Goal: Navigation & Orientation: Understand site structure

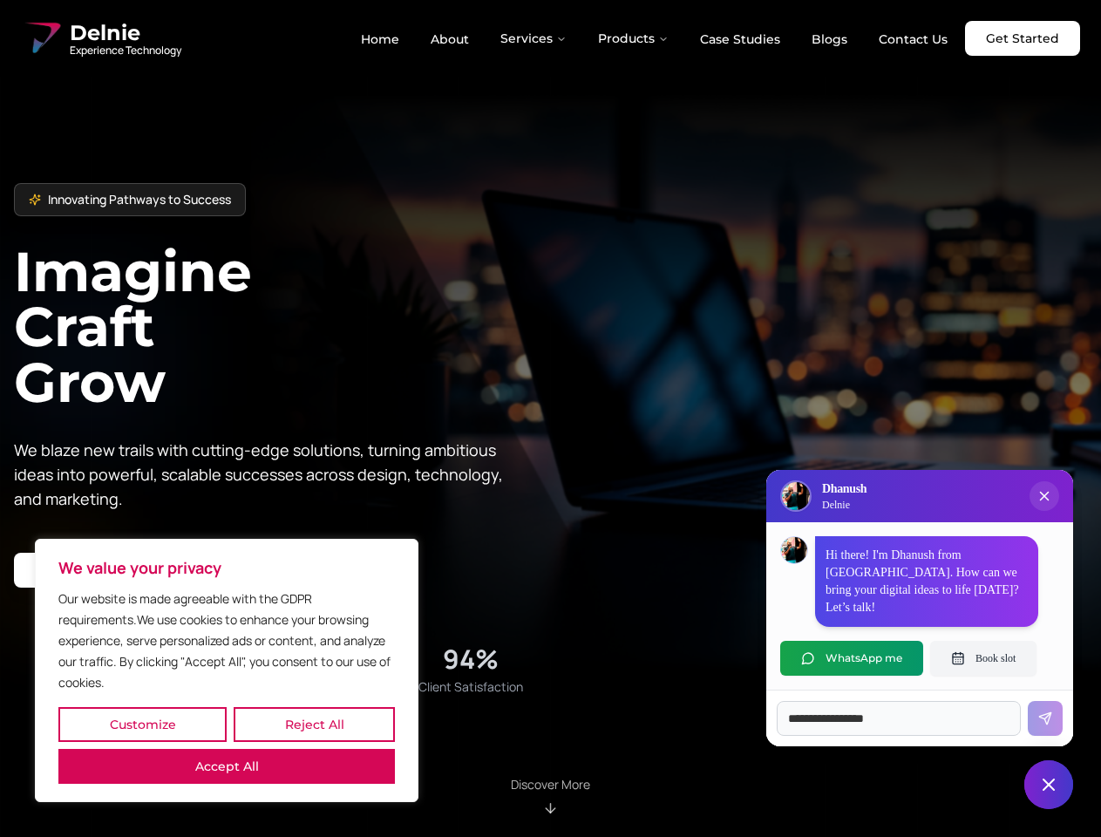
click at [142, 725] on button "Customize" at bounding box center [142, 724] width 168 height 35
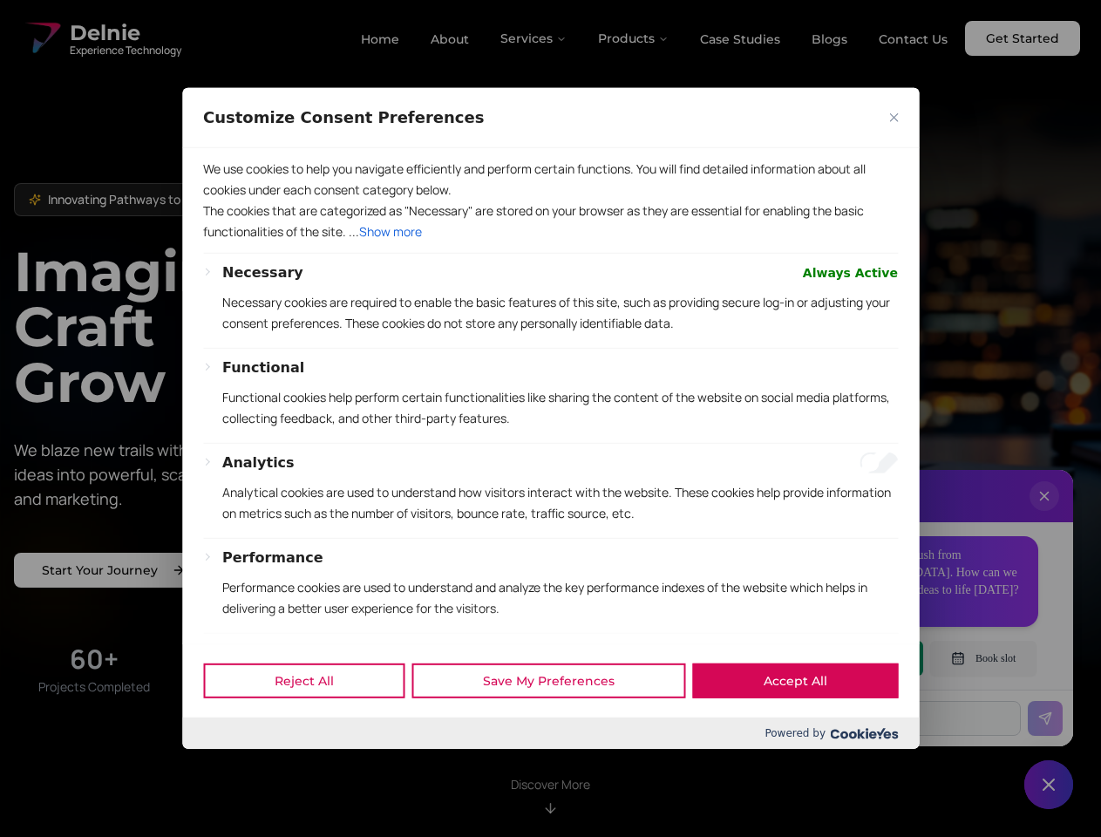
click at [314, 725] on div at bounding box center [550, 418] width 1101 height 837
click at [227, 201] on p "We use cookies to help you navigate efficiently and perform certain functions. …" at bounding box center [550, 180] width 695 height 42
click at [550, 419] on div "Necessary Always Active Necessary cookies are required to enable the basic feat…" at bounding box center [550, 532] width 695 height 540
click at [534, 38] on div at bounding box center [550, 418] width 1101 height 837
click at [634, 38] on div at bounding box center [550, 418] width 1101 height 837
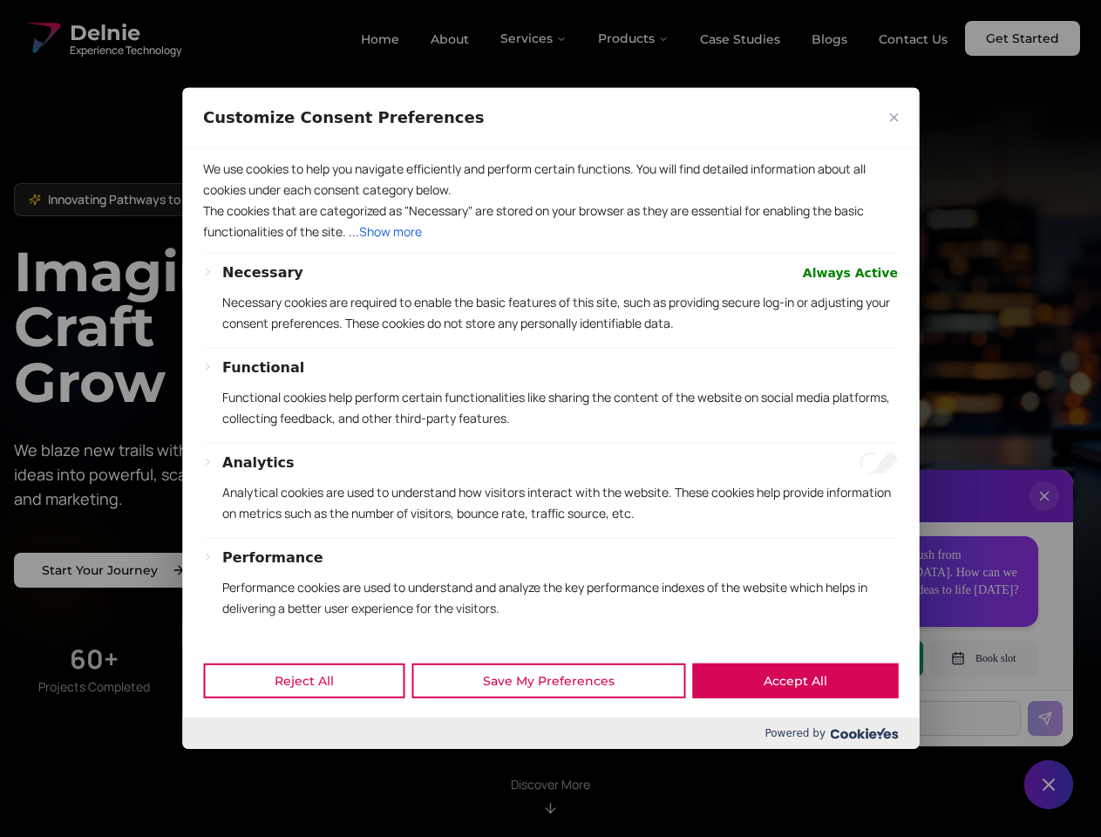
click at [1045, 514] on div at bounding box center [550, 418] width 1101 height 837
click at [852, 658] on div "Reject All Save My Preferences Accept All" at bounding box center [550, 680] width 737 height 74
click at [983, 658] on div at bounding box center [550, 418] width 1101 height 837
click at [1049, 785] on div at bounding box center [550, 418] width 1101 height 837
